Goal: Submit feedback/report problem

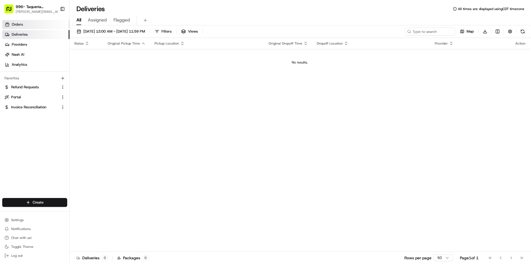
click at [35, 28] on link "Orders" at bounding box center [35, 24] width 67 height 9
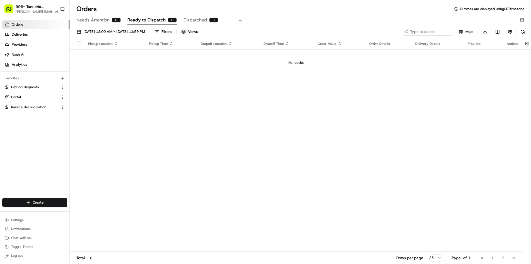
click at [195, 18] on span "Dispatched" at bounding box center [194, 20] width 23 height 7
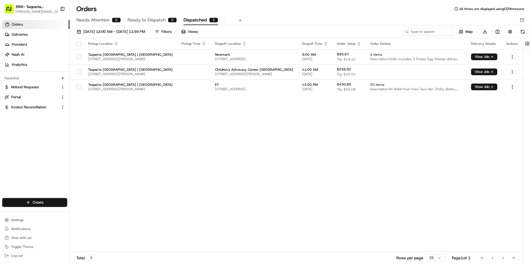
click at [142, 22] on span "Ready to Dispatch" at bounding box center [146, 20] width 38 height 7
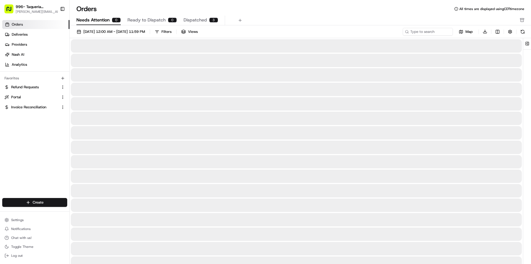
click at [101, 23] on span "Needs Attention" at bounding box center [92, 20] width 33 height 7
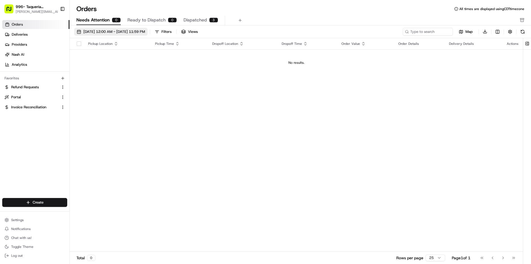
click at [107, 32] on span "08/01/2025 12:00 AM - 08/31/2025 11:59 PM" at bounding box center [114, 31] width 62 height 5
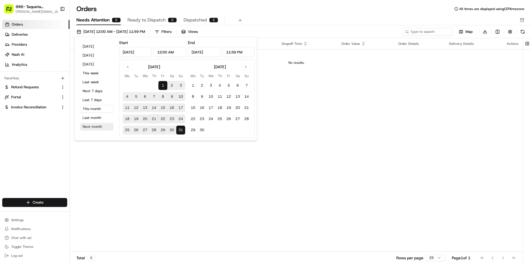
click at [100, 128] on button "Next month" at bounding box center [96, 127] width 33 height 8
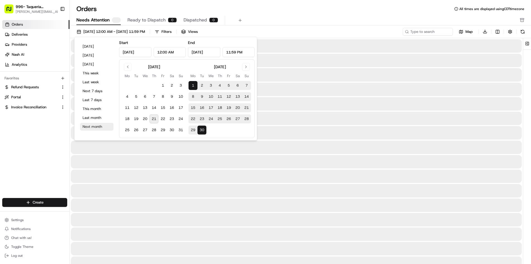
type input "Sep 1, 2025"
type input "Sep 30, 2025"
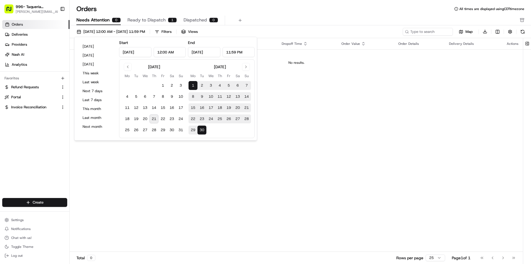
click at [300, 12] on div "Orders All times are displayed using CDT timezone" at bounding box center [300, 8] width 461 height 9
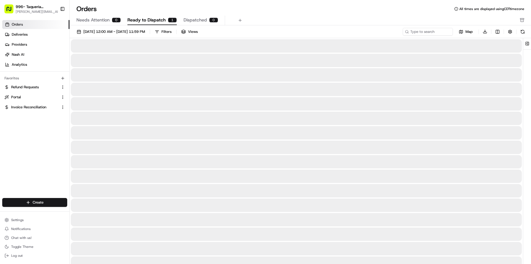
click at [146, 18] on span "Ready to Dispatch" at bounding box center [146, 20] width 38 height 7
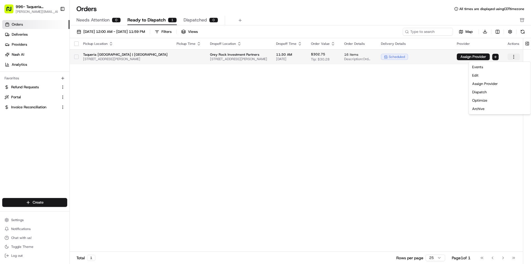
click at [522, 59] on html "996- Taqueria La Ventana- Downtown Dallas rachel@localfavorite.com Toggle Sideb…" at bounding box center [265, 132] width 531 height 264
click at [482, 93] on div "Dispatch" at bounding box center [500, 92] width 60 height 8
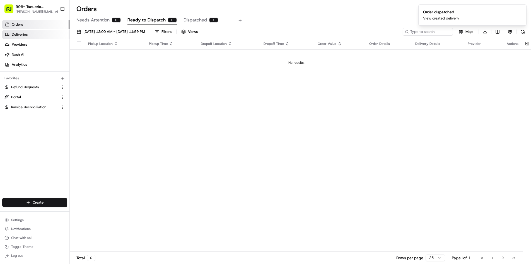
click at [20, 35] on span "Deliveries" at bounding box center [20, 34] width 16 height 5
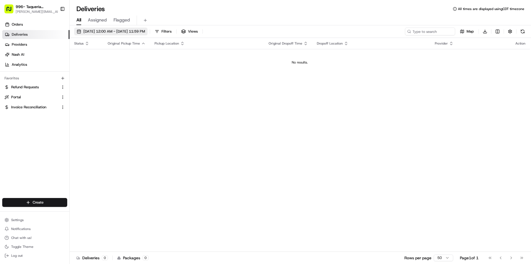
click at [133, 33] on span "08/21/2025 12:00 AM - 08/21/2025 11:59 PM" at bounding box center [114, 31] width 62 height 5
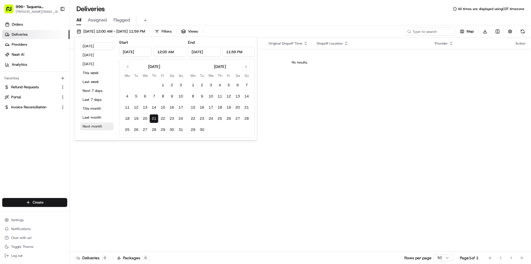
click at [92, 127] on button "Next month" at bounding box center [96, 127] width 33 height 8
type input "Sep 1, 2025"
type input "Sep 30, 2025"
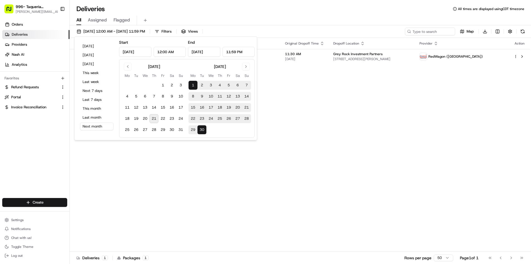
click at [228, 20] on div "All Assigned Flagged" at bounding box center [300, 21] width 461 height 10
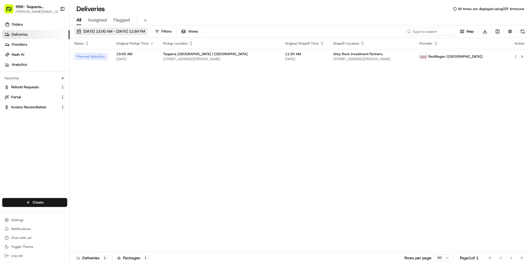
click at [125, 31] on span "09/01/2025 12:00 AM - 09/30/2025 11:59 PM" at bounding box center [114, 31] width 62 height 5
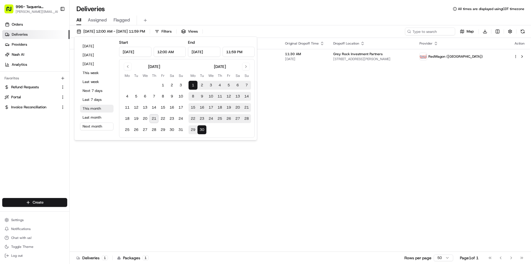
click at [89, 109] on button "This month" at bounding box center [96, 109] width 33 height 8
type input "Aug 1, 2025"
type input "Aug 31, 2025"
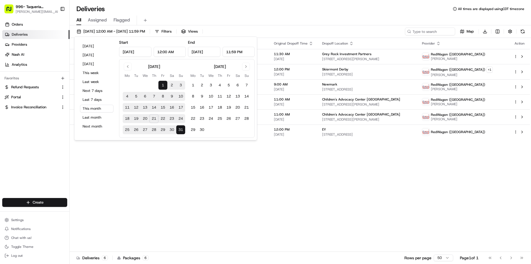
click at [170, 18] on div "All Assigned Flagged" at bounding box center [300, 21] width 461 height 10
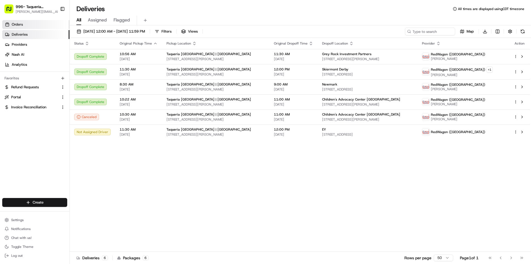
click at [24, 25] on link "Orders" at bounding box center [35, 24] width 67 height 9
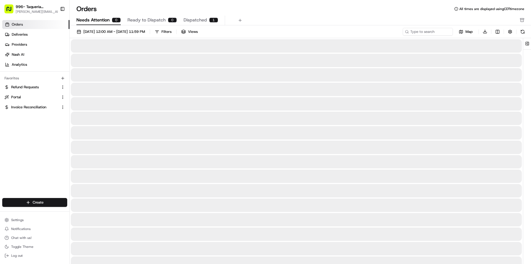
click at [94, 21] on span "Needs Attention" at bounding box center [92, 20] width 33 height 7
click at [144, 20] on span "Ready to Dispatch" at bounding box center [146, 20] width 38 height 7
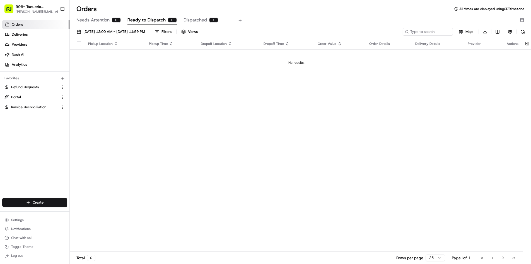
click at [196, 20] on span "Dispatched" at bounding box center [194, 20] width 23 height 7
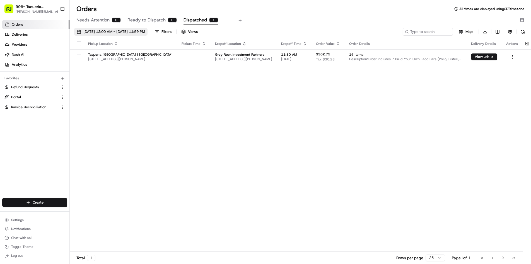
click at [112, 34] on span "09/01/2025 12:00 AM - 09/30/2025 11:59 PM" at bounding box center [114, 31] width 62 height 5
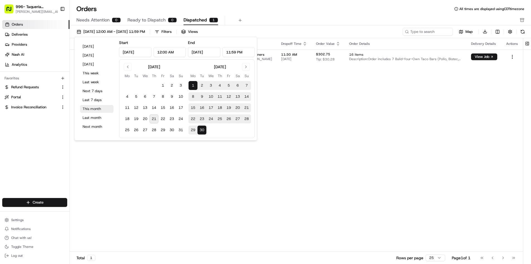
click at [91, 109] on button "This month" at bounding box center [96, 109] width 33 height 8
type input "Aug 1, 2025"
type input "Aug 31, 2025"
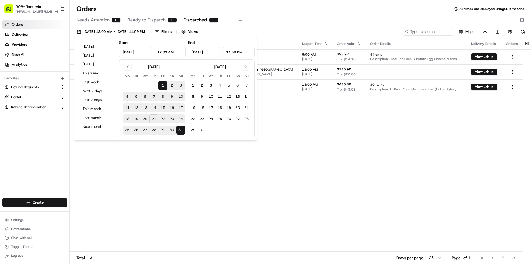
click at [281, 16] on div "Needs Attention 0 Ready to Dispatch 0 Dispatched 3" at bounding box center [296, 20] width 440 height 9
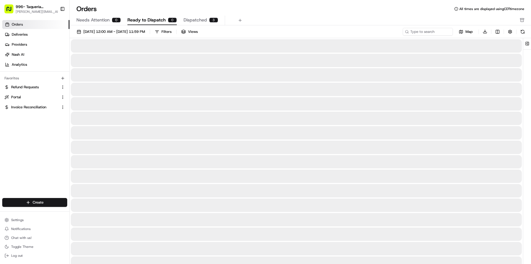
click at [153, 20] on span "Ready to Dispatch" at bounding box center [146, 20] width 38 height 7
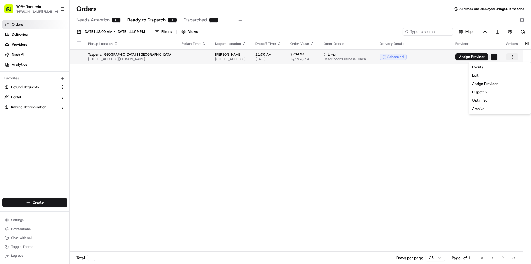
click at [520, 58] on html "996- Taqueria La Ventana- Downtown Dallas rachel@localfavorite.com Toggle Sideb…" at bounding box center [265, 132] width 531 height 264
click at [488, 91] on div "Dispatch" at bounding box center [500, 92] width 60 height 8
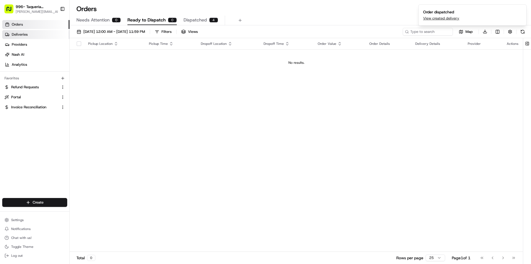
click at [25, 35] on span "Deliveries" at bounding box center [20, 34] width 16 height 5
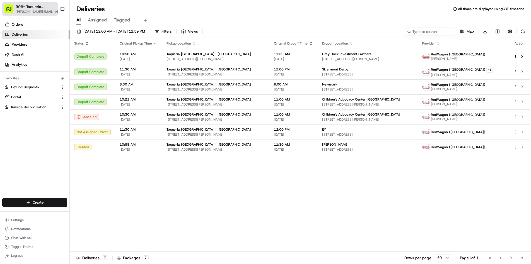
click at [48, 12] on span "[PERSON_NAME][EMAIL_ADDRESS][DOMAIN_NAME]" at bounding box center [39, 11] width 47 height 4
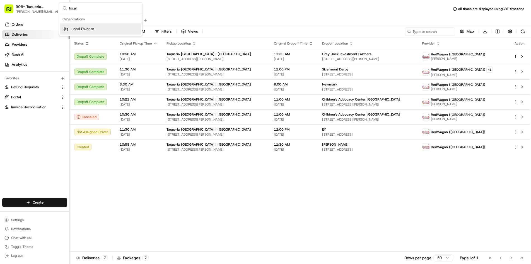
type input "local"
click at [96, 30] on div "Local Favorite" at bounding box center [100, 28] width 81 height 11
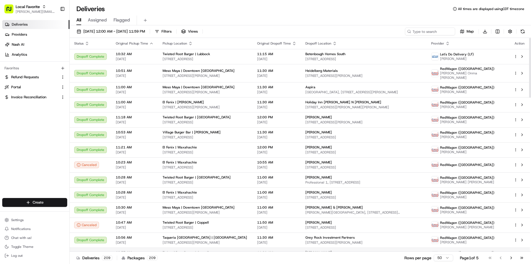
scroll to position [54, 0]
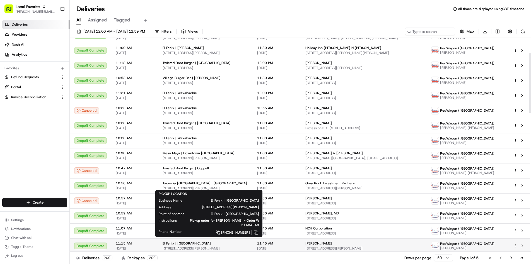
click at [226, 241] on div "El Fenix | [GEOGRAPHIC_DATA]" at bounding box center [205, 243] width 86 height 4
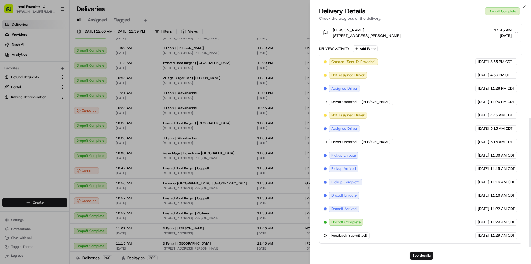
scroll to position [164, 0]
click at [353, 237] on span "Feedback Submitted!" at bounding box center [349, 235] width 36 height 5
click at [366, 234] on span "Feedback Submitted!" at bounding box center [349, 235] width 36 height 5
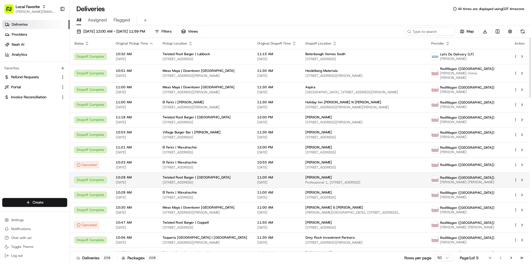
scroll to position [0, 0]
click at [137, 35] on button "08/01/2025 12:00 AM - 08/31/2025 11:59 PM" at bounding box center [110, 32] width 73 height 8
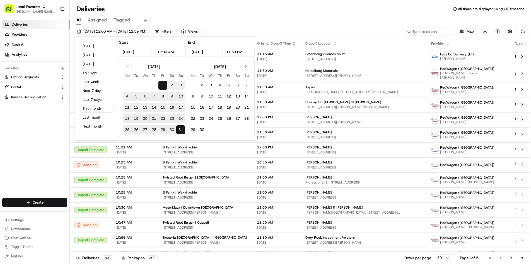
click at [154, 120] on button "21" at bounding box center [153, 118] width 9 height 9
type input "Aug 21, 2025"
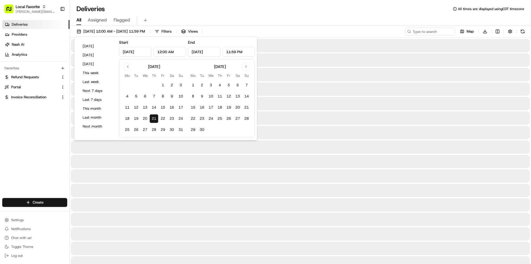
click at [154, 120] on button "21" at bounding box center [153, 118] width 9 height 9
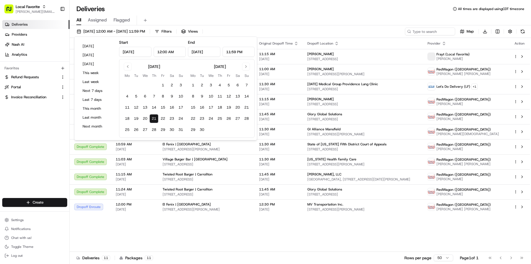
click at [254, 18] on div "All Assigned Flagged" at bounding box center [300, 21] width 461 height 10
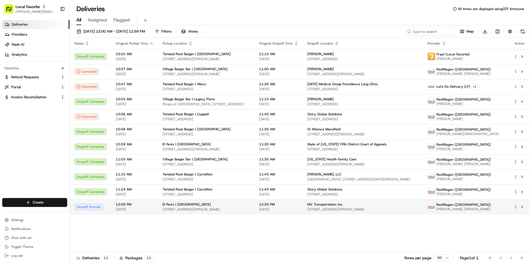
click at [174, 210] on span "[STREET_ADDRESS][PERSON_NAME]" at bounding box center [206, 209] width 88 height 4
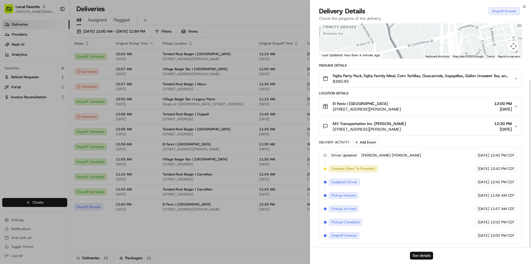
scroll to position [74, 0]
click at [417, 256] on button "See details" at bounding box center [421, 256] width 23 height 8
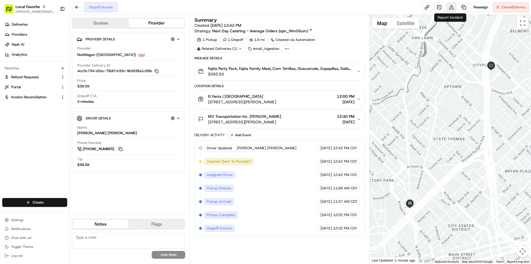
click at [449, 7] on button at bounding box center [451, 7] width 10 height 10
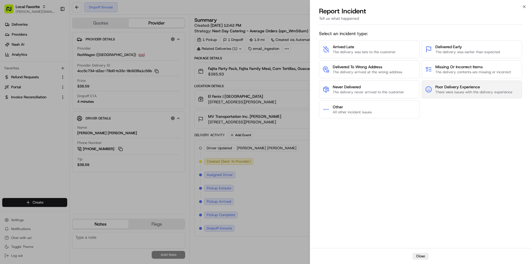
click at [463, 90] on span "There were issues with the delivery experience" at bounding box center [473, 92] width 77 height 5
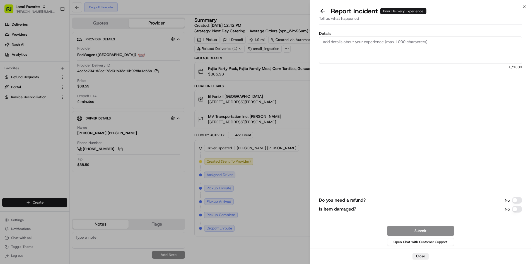
click at [352, 52] on textarea "Details" at bounding box center [420, 50] width 203 height 27
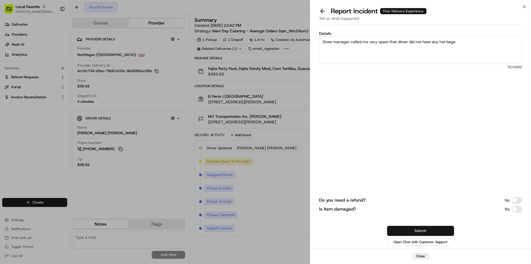
type textarea "Store manager called me very upset that driver did not have any hot bags"
click at [416, 230] on button "Submit" at bounding box center [420, 231] width 67 height 10
